Goal: Find specific page/section: Find specific page/section

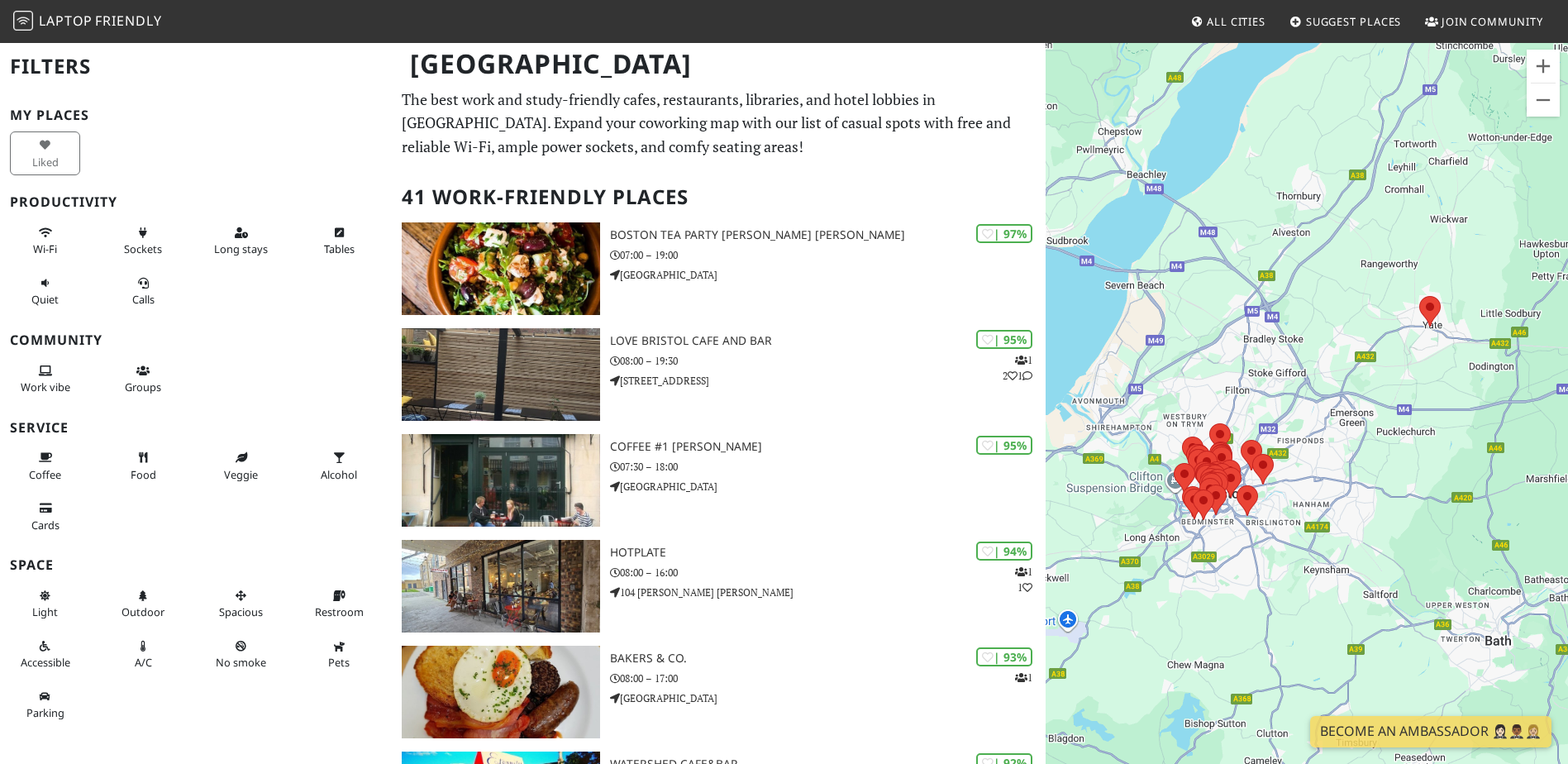
click at [810, 46] on h1 "[GEOGRAPHIC_DATA]" at bounding box center [719, 64] width 645 height 45
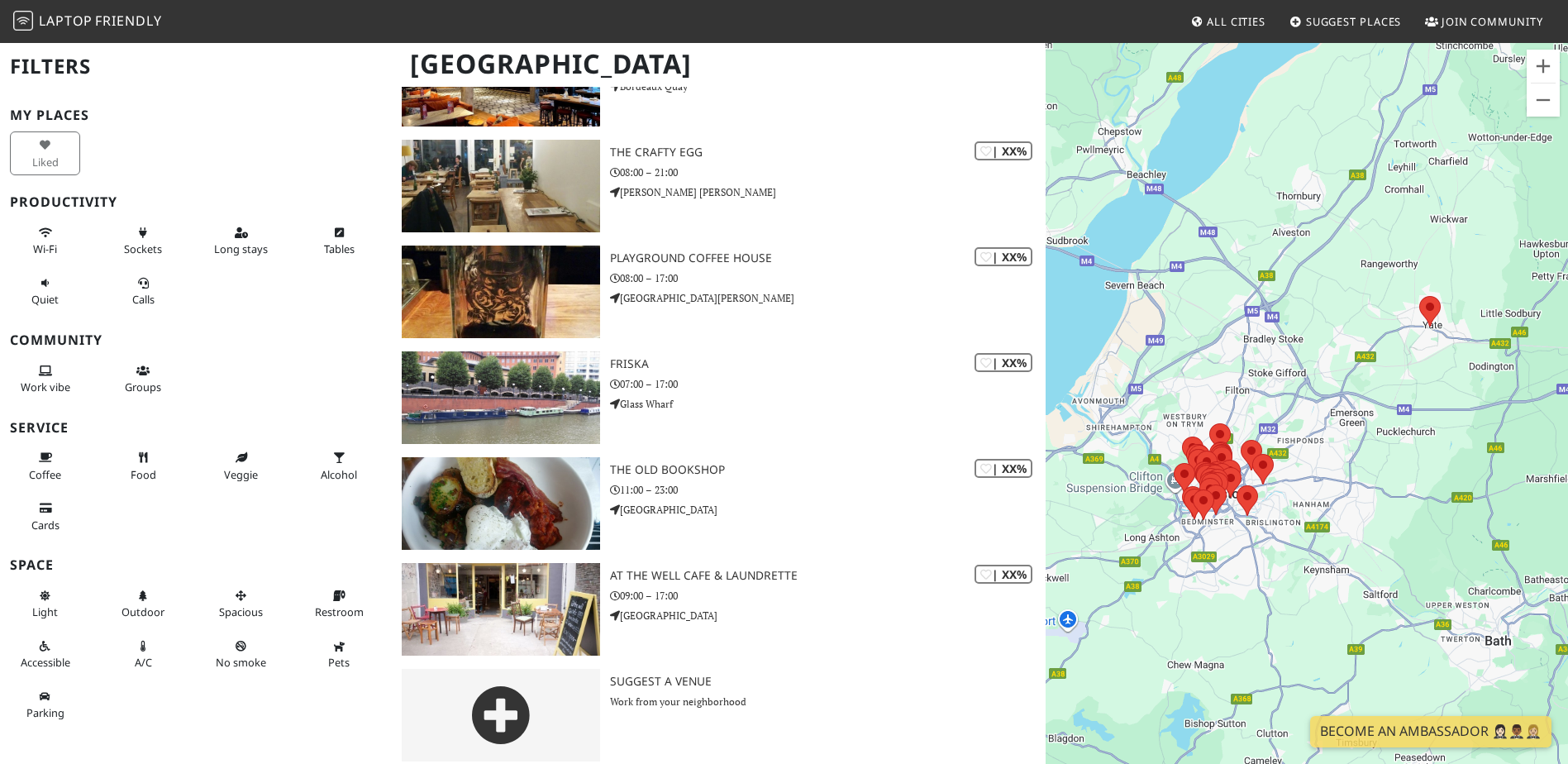
scroll to position [3904, 0]
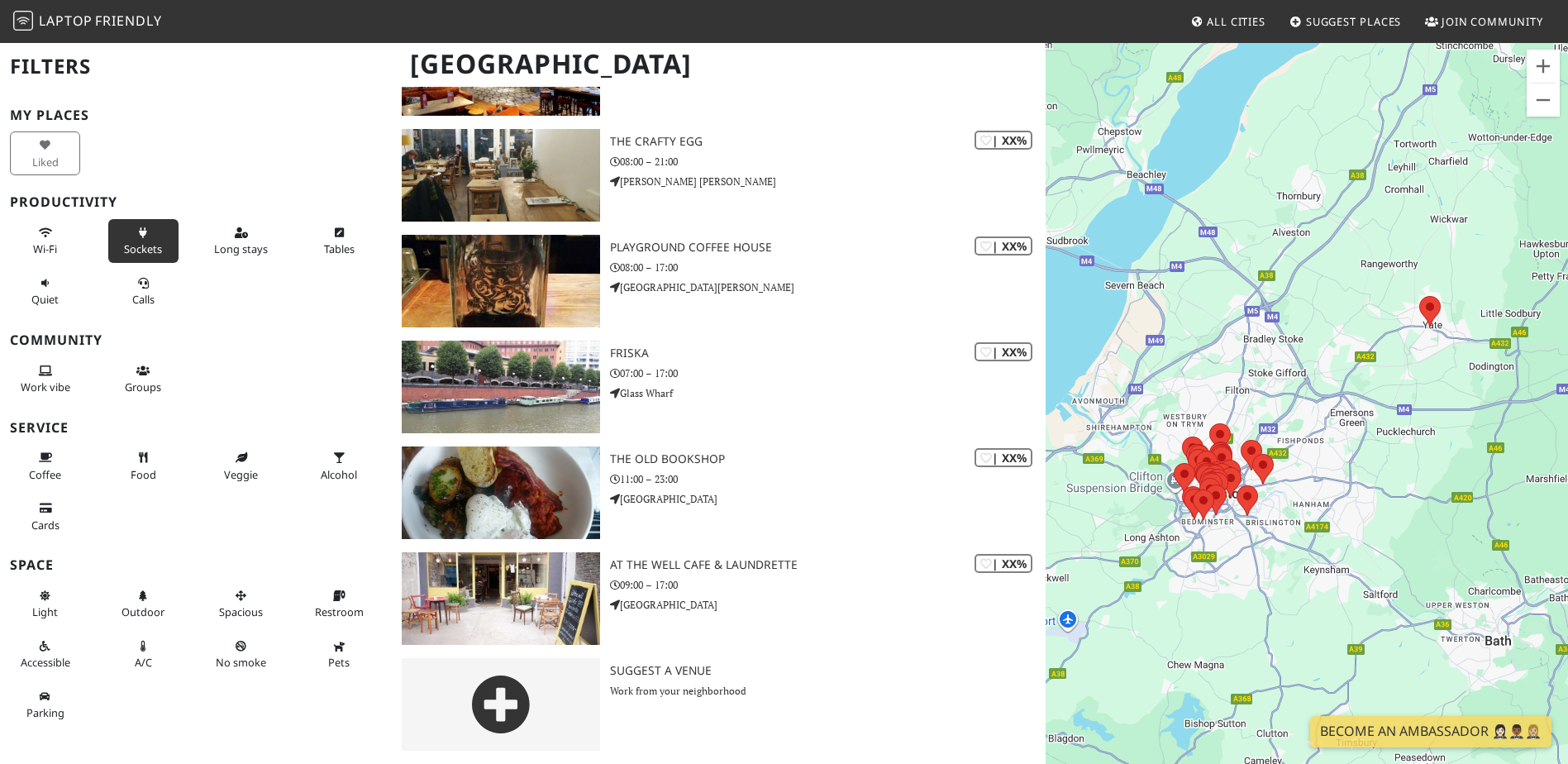
click at [162, 229] on button "Sockets" at bounding box center [143, 241] width 70 height 44
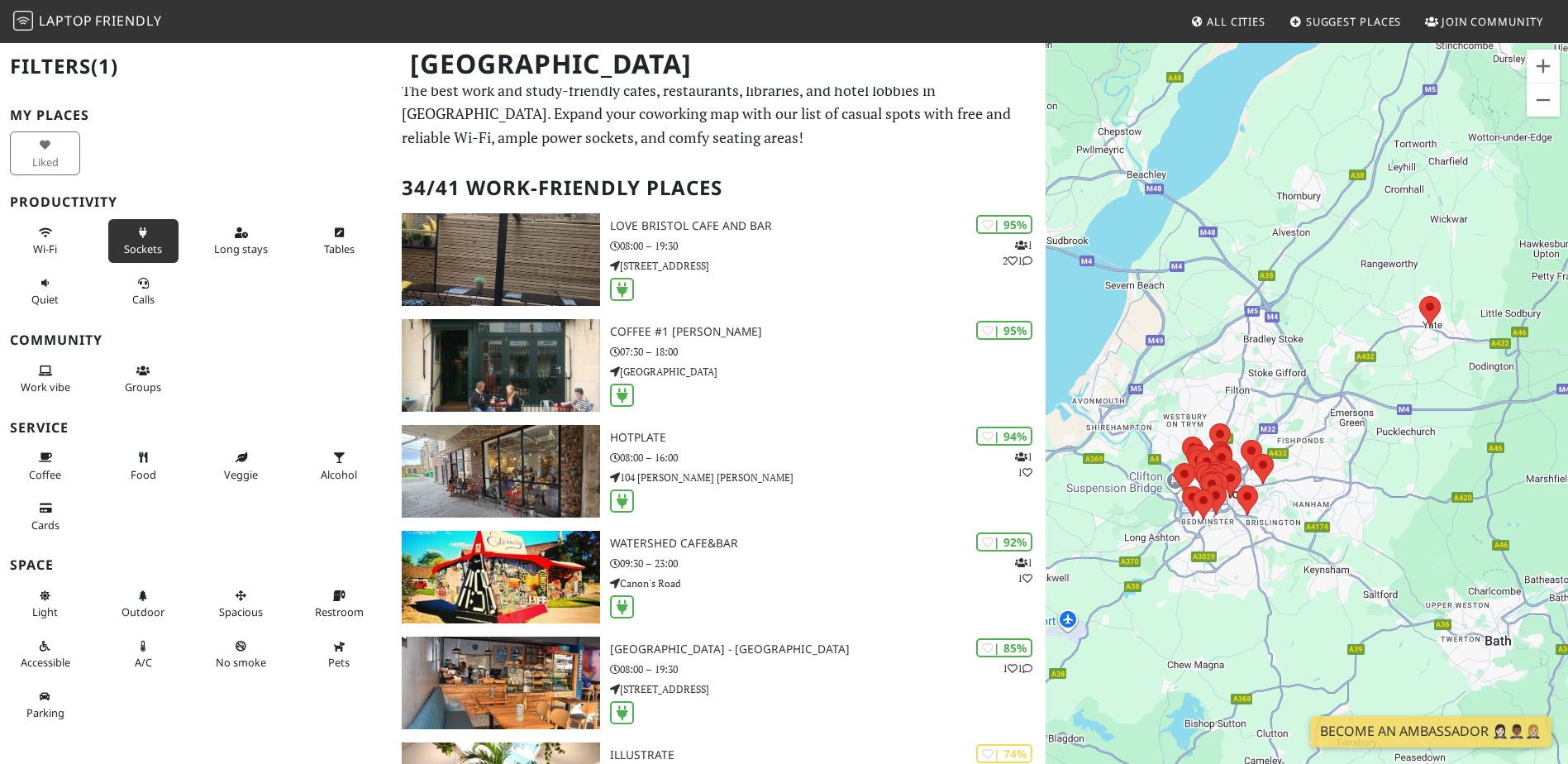
scroll to position [0, 0]
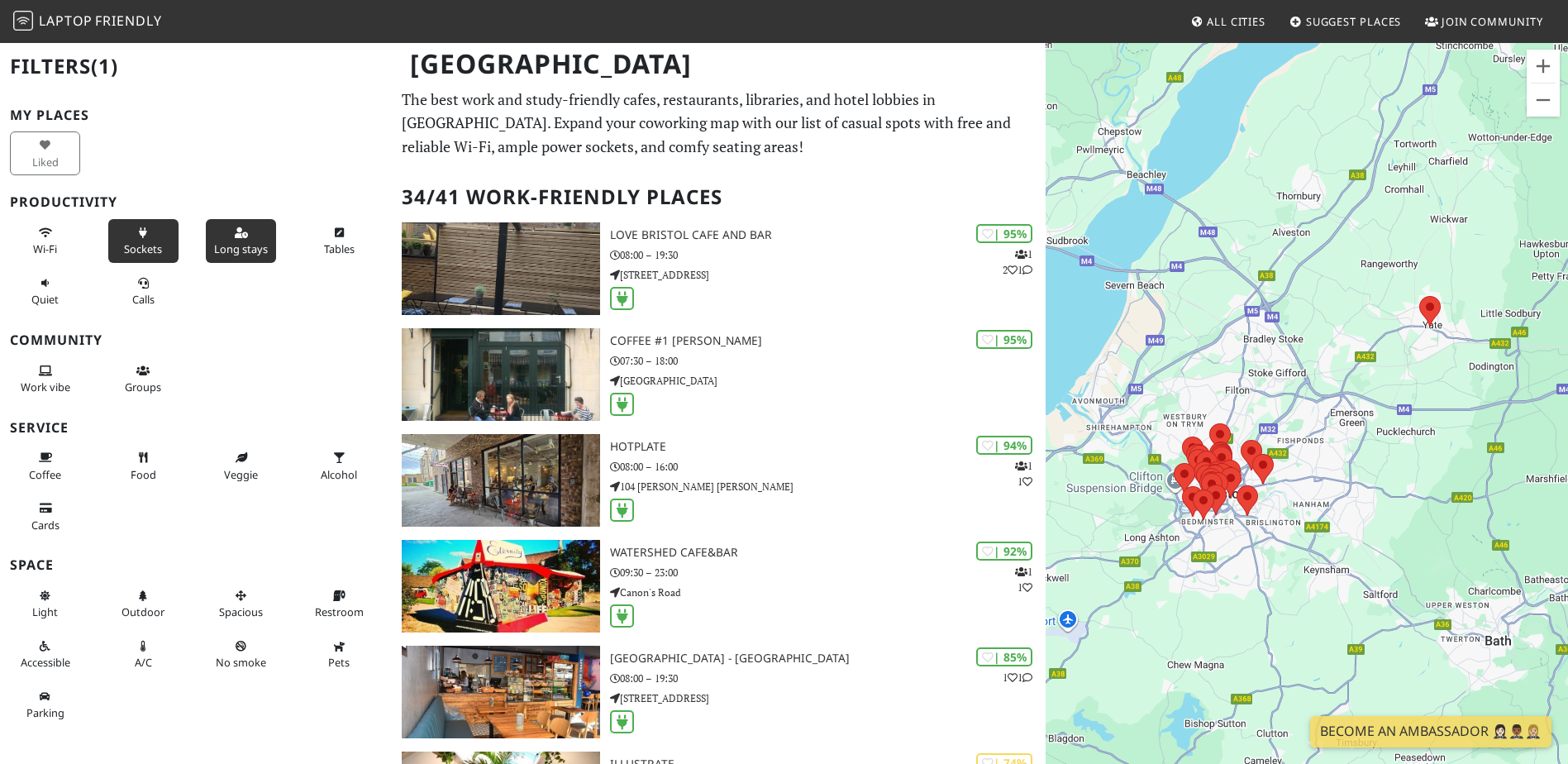
click at [253, 244] on span "Long stays" at bounding box center [241, 248] width 54 height 15
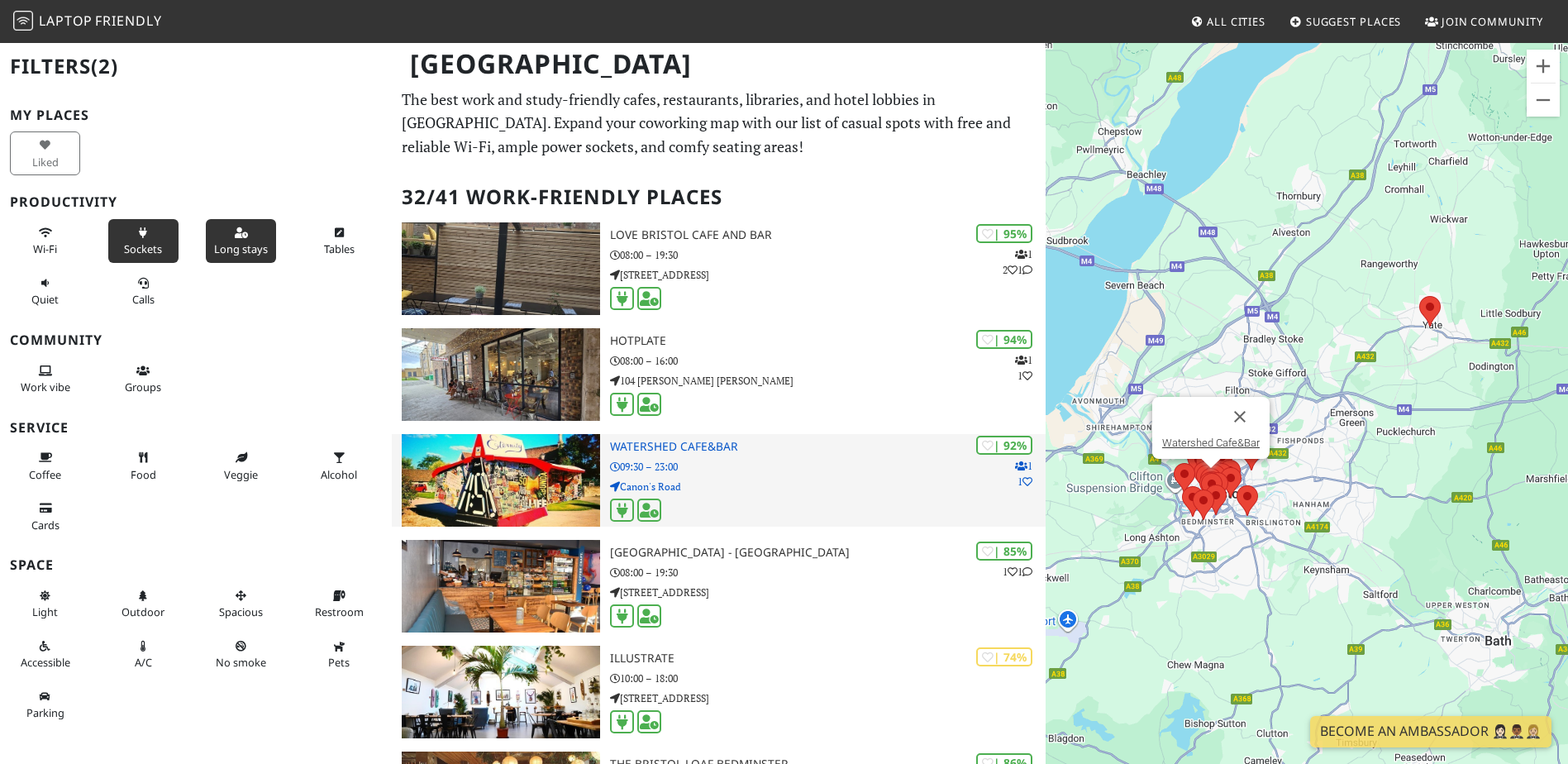
click at [552, 498] on img at bounding box center [501, 480] width 198 height 93
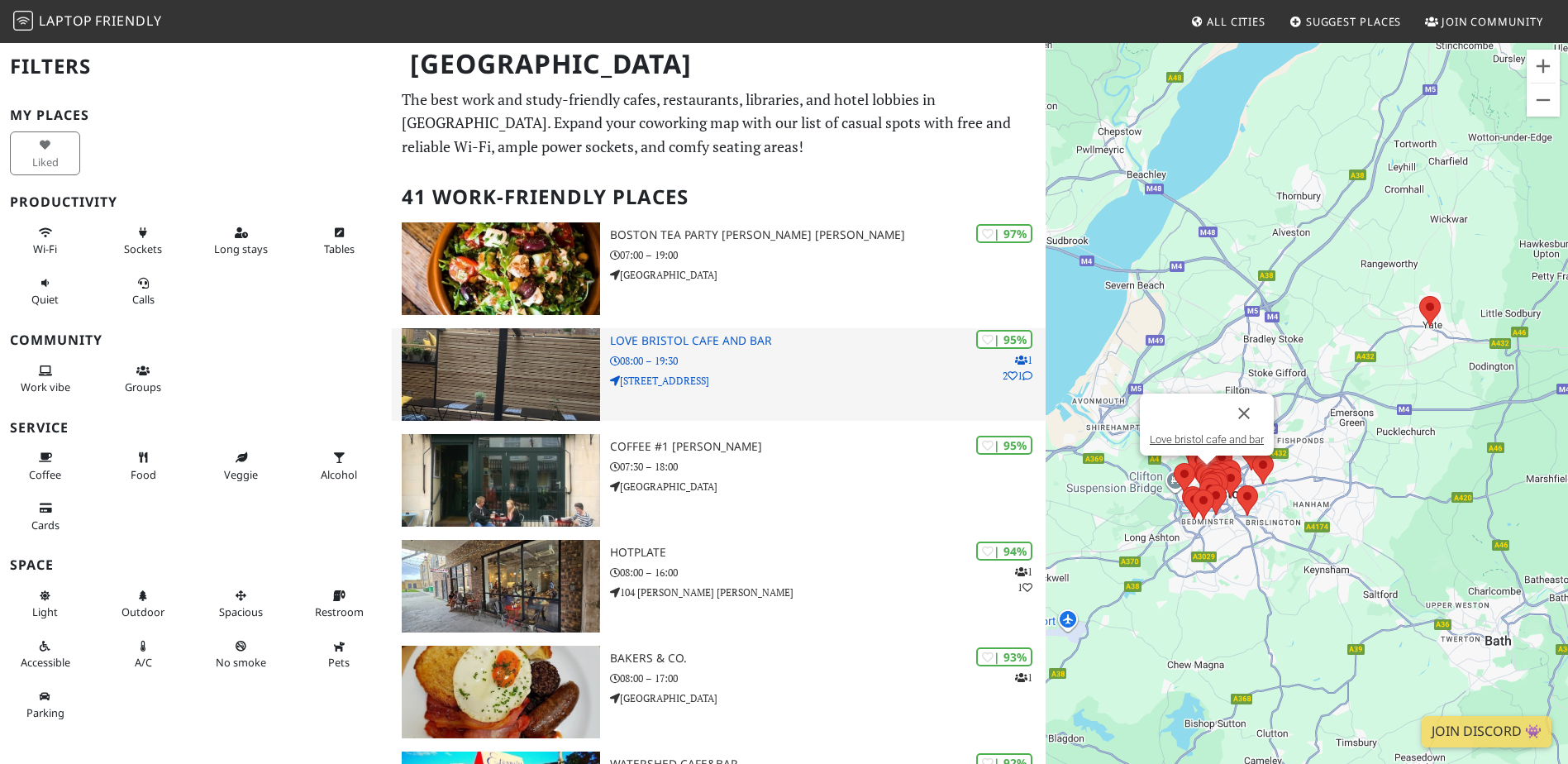
click at [668, 342] on h3 "Love bristol cafe and bar" at bounding box center [828, 341] width 436 height 14
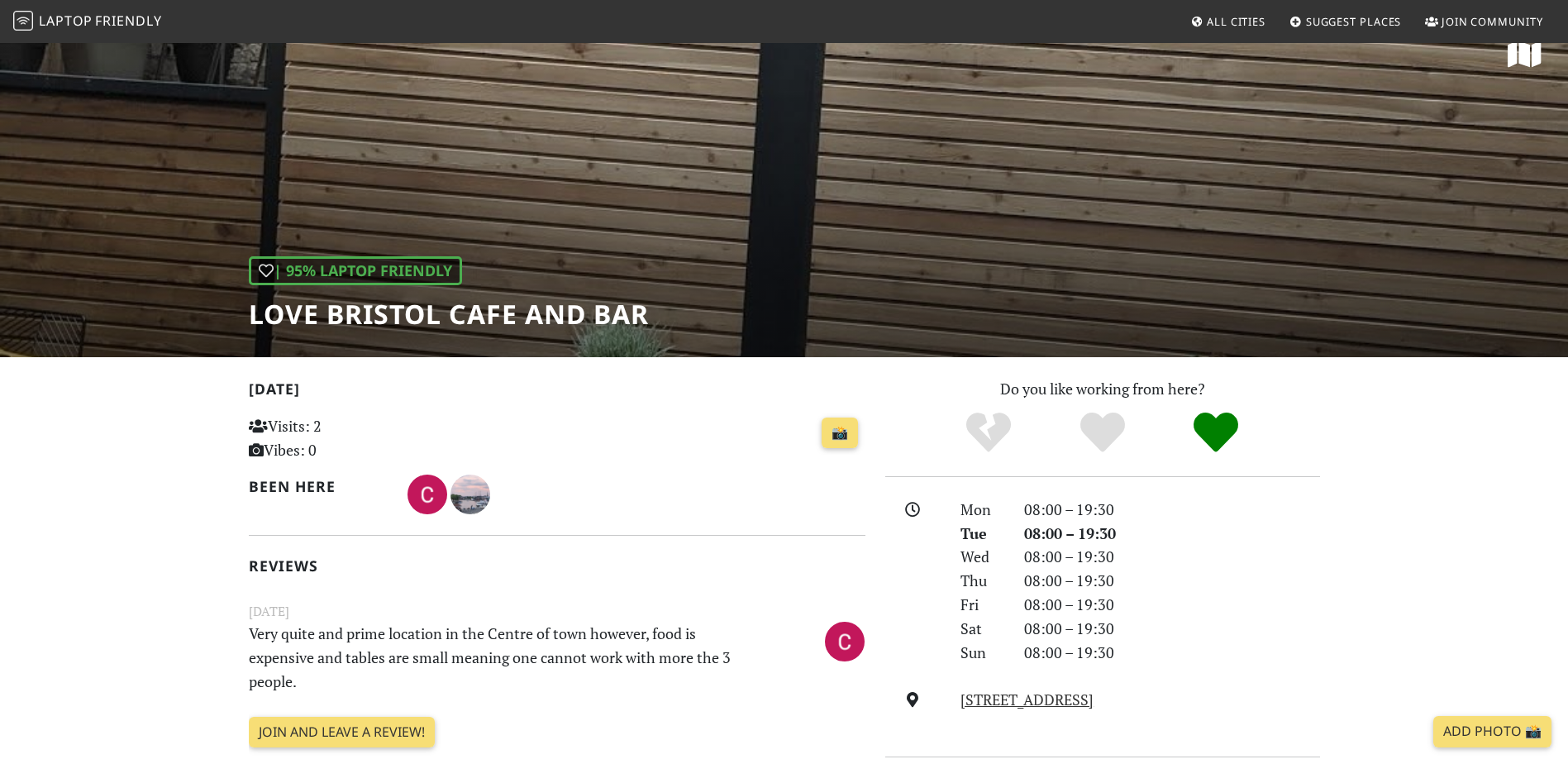
scroll to position [27, 0]
